Goal: Transaction & Acquisition: Purchase product/service

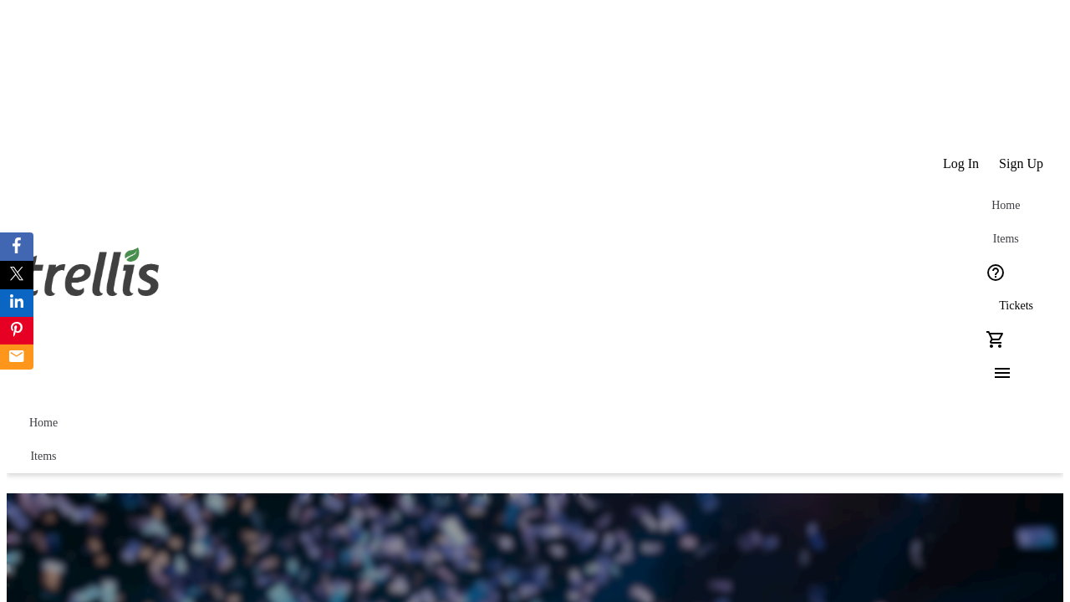
click at [999, 299] on span "Tickets" at bounding box center [1016, 305] width 34 height 13
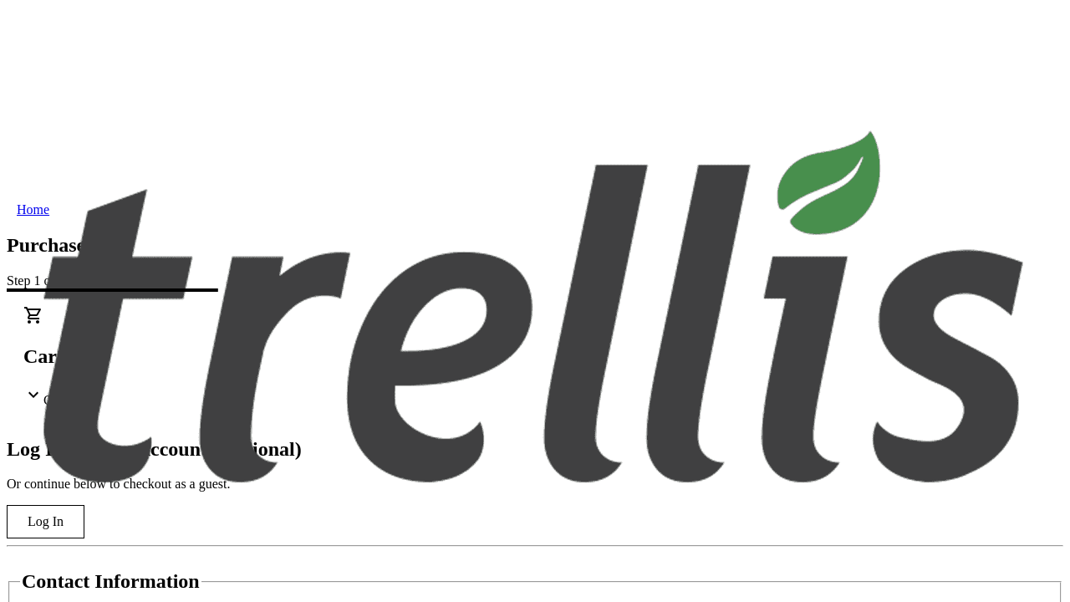
type input "[EMAIL_ADDRESS][DOMAIN_NAME]"
type input "[PERSON_NAME]"
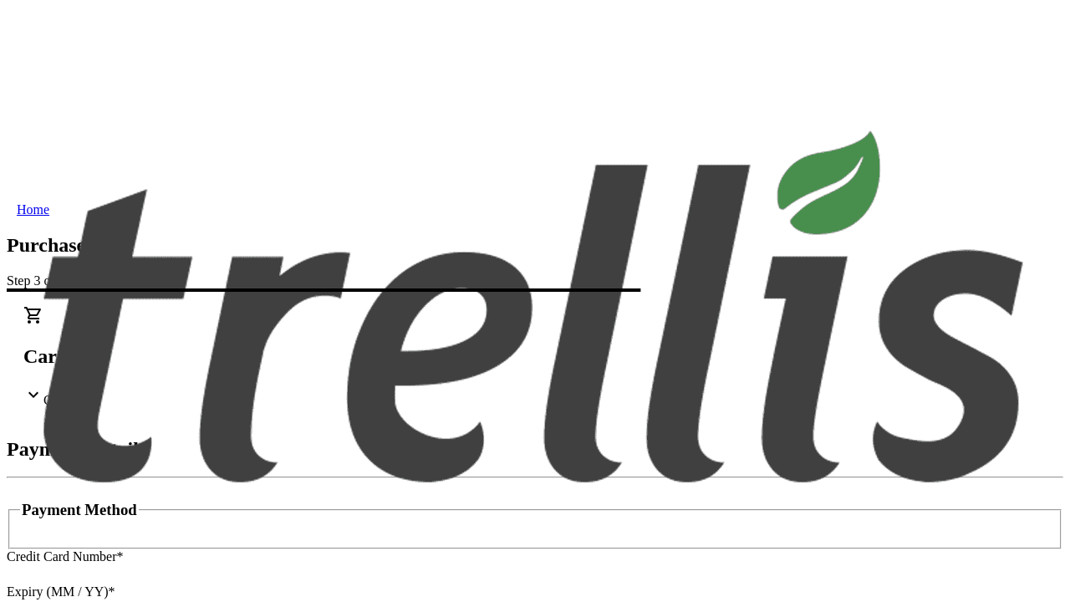
type input "V1Y 0C2"
